Goal: Navigation & Orientation: Find specific page/section

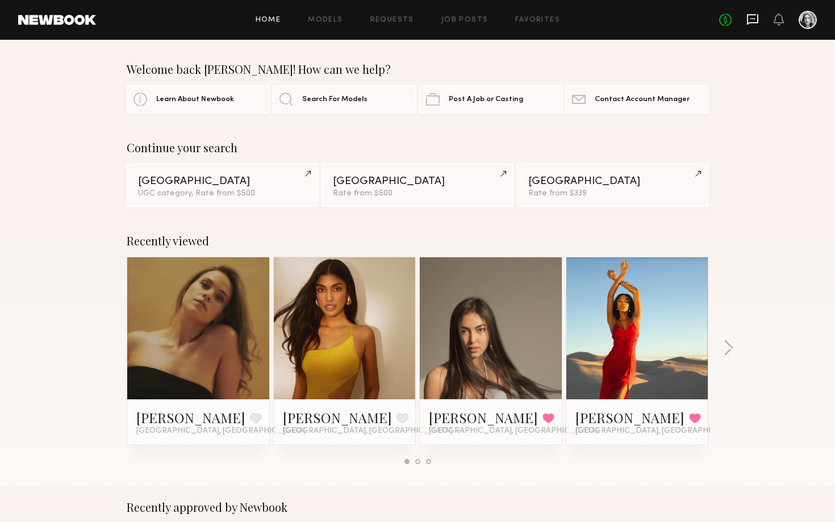
click at [756, 24] on icon at bounding box center [753, 19] width 13 height 13
click at [335, 16] on link "Models" at bounding box center [325, 19] width 35 height 7
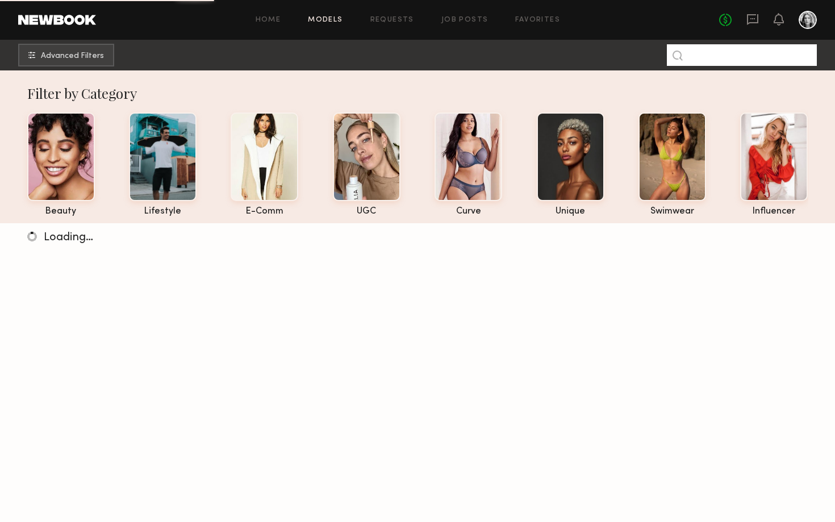
click at [745, 56] on input at bounding box center [742, 55] width 150 height 22
type input "******"
